Goal: Obtain resource: Obtain resource

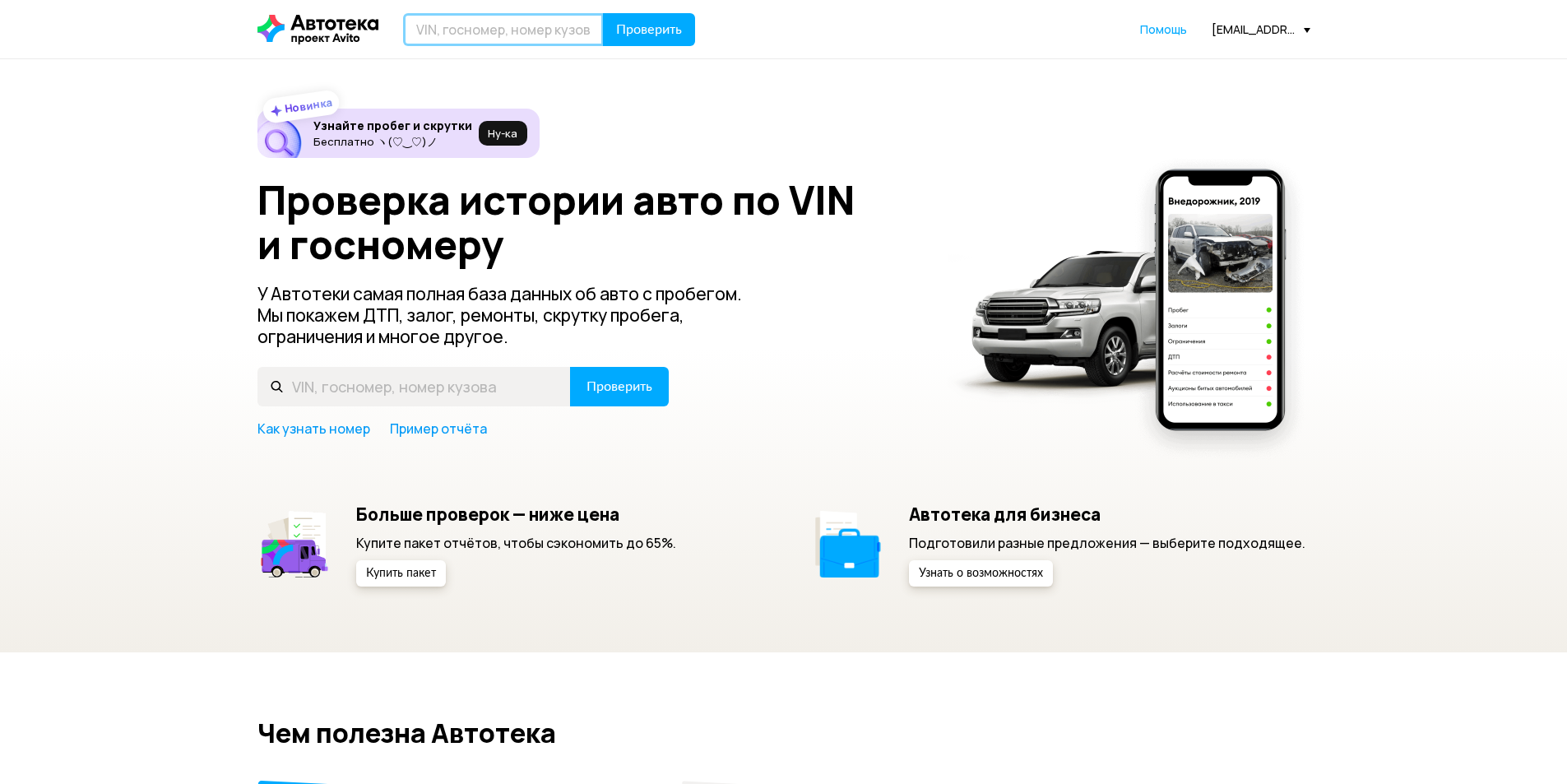
click at [493, 30] on input "text" at bounding box center [504, 29] width 201 height 33
paste input "[VEHICLE_IDENTIFICATION_NUMBER]"
type input "[VEHICLE_IDENTIFICATION_NUMBER]"
click at [644, 23] on span "Проверить" at bounding box center [649, 30] width 66 height 13
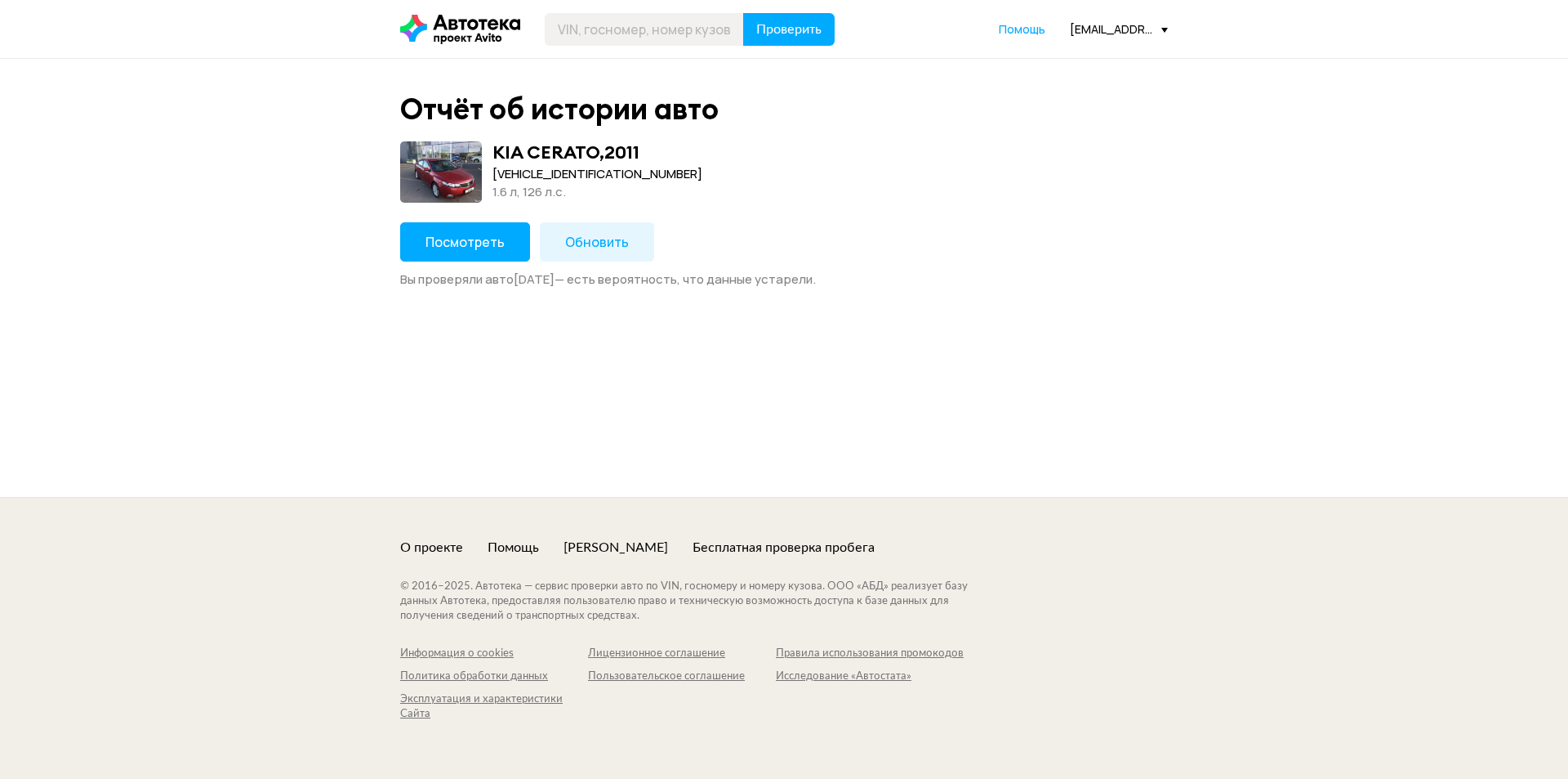
click at [491, 239] on span "Посмотреть" at bounding box center [465, 241] width 79 height 18
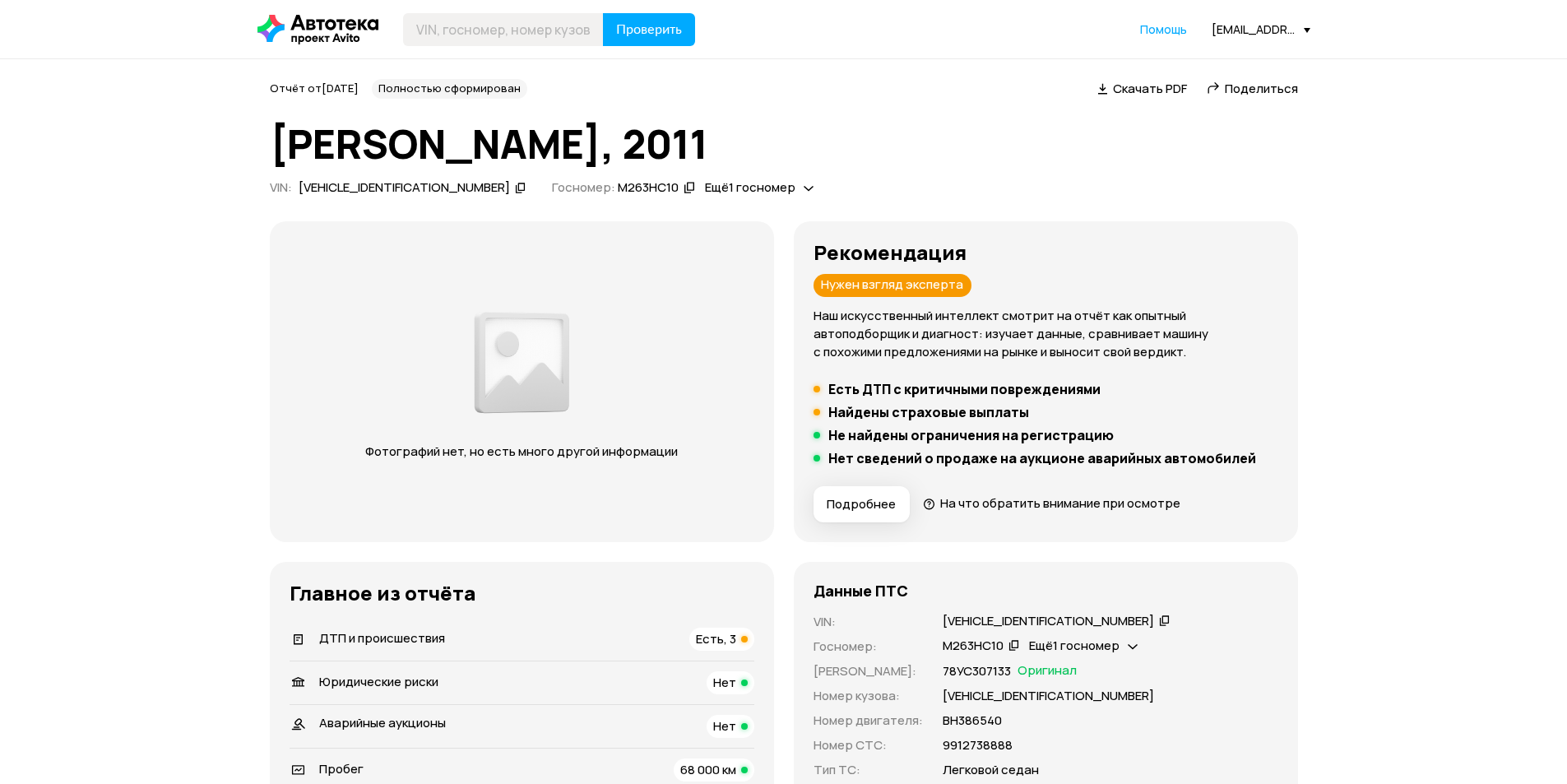
click at [1148, 87] on span "Скачать PDF" at bounding box center [1149, 88] width 74 height 17
